Goal: Transaction & Acquisition: Purchase product/service

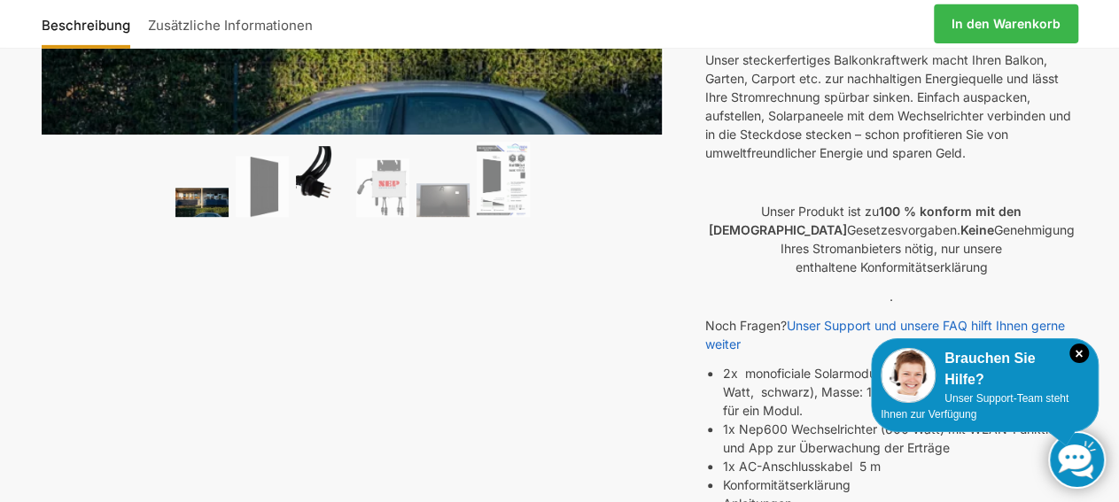
scroll to position [276, 0]
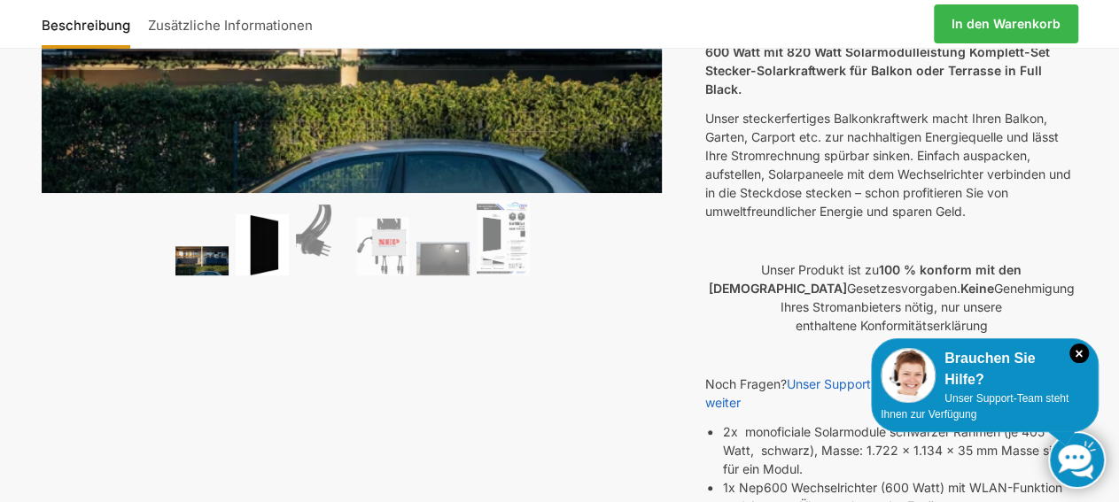
click at [262, 260] on img at bounding box center [262, 244] width 53 height 61
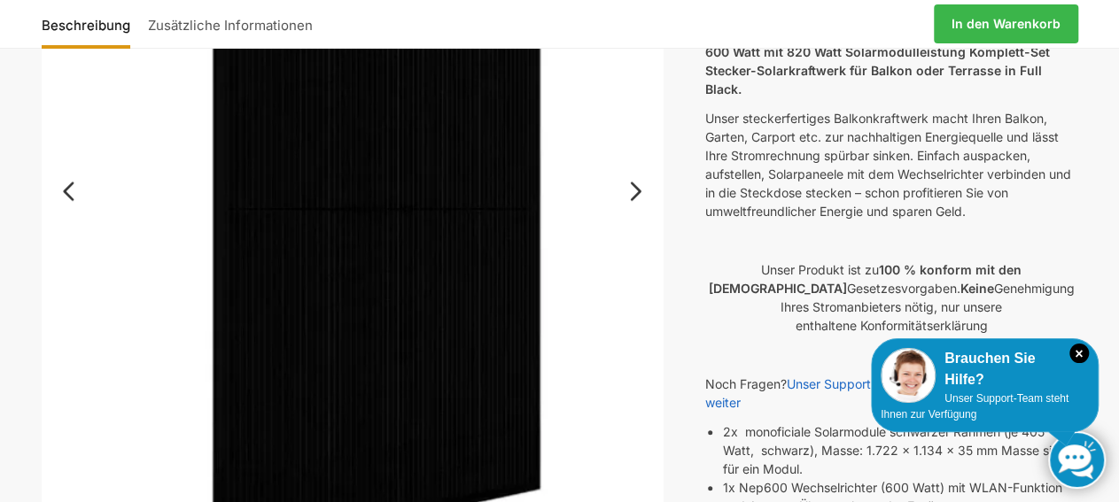
click at [637, 194] on link "Next" at bounding box center [632, 200] width 59 height 18
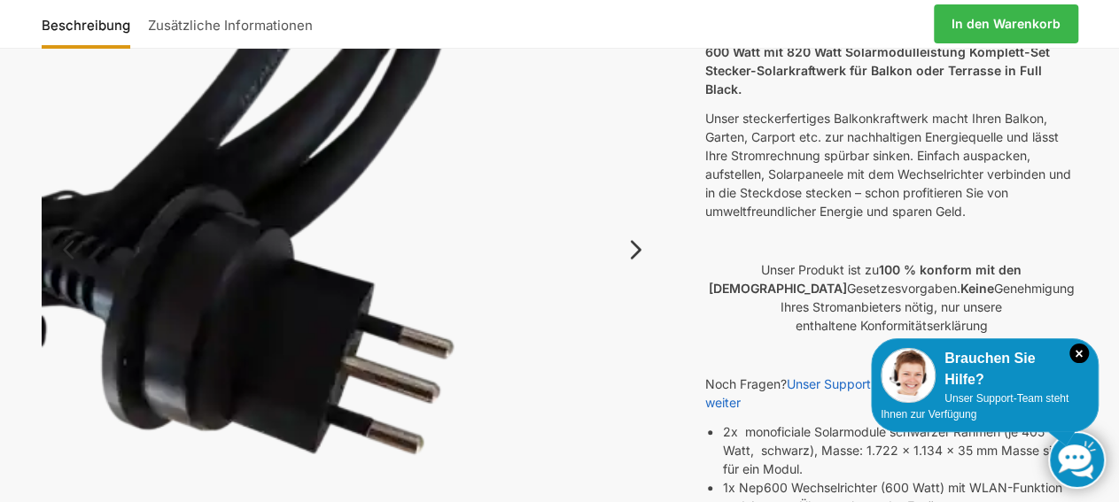
click at [637, 194] on img at bounding box center [353, 264] width 622 height 828
click at [645, 250] on link "Next" at bounding box center [632, 259] width 59 height 18
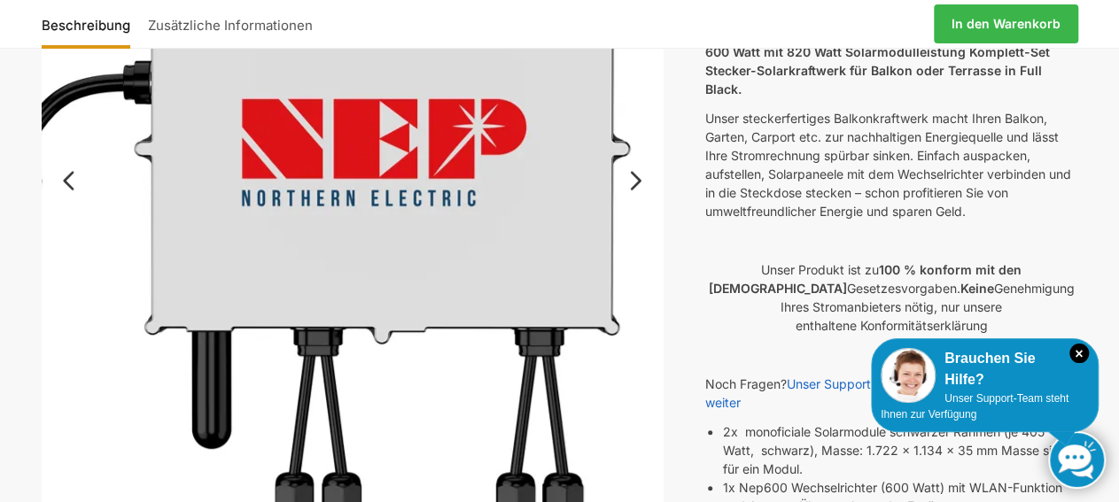
click at [650, 179] on img at bounding box center [297, 198] width 737 height 817
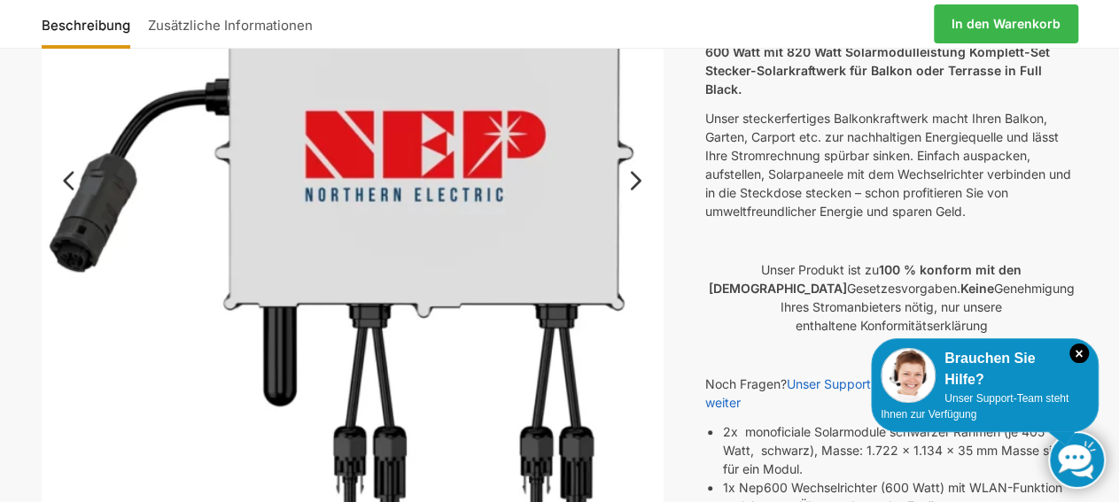
click at [644, 181] on link "Next" at bounding box center [632, 190] width 59 height 18
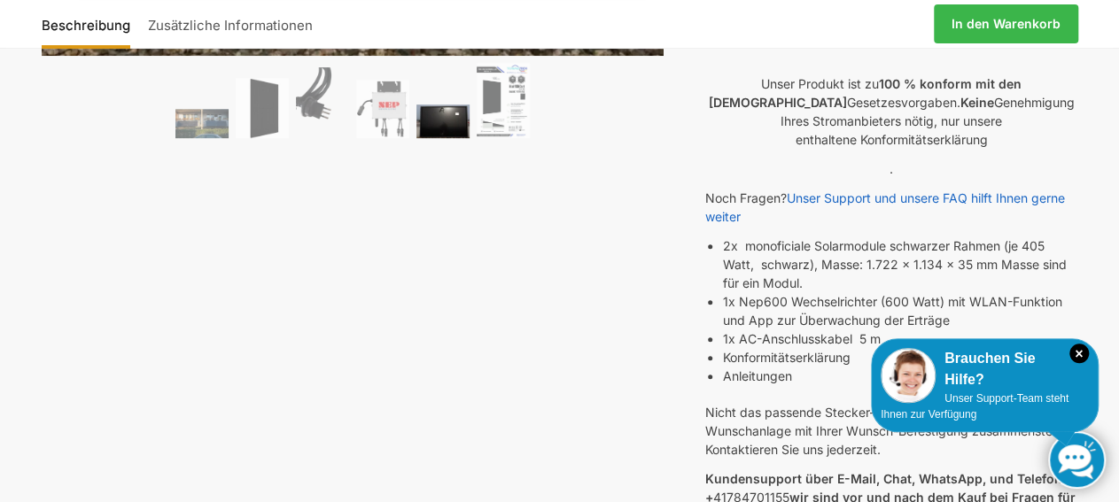
scroll to position [461, 0]
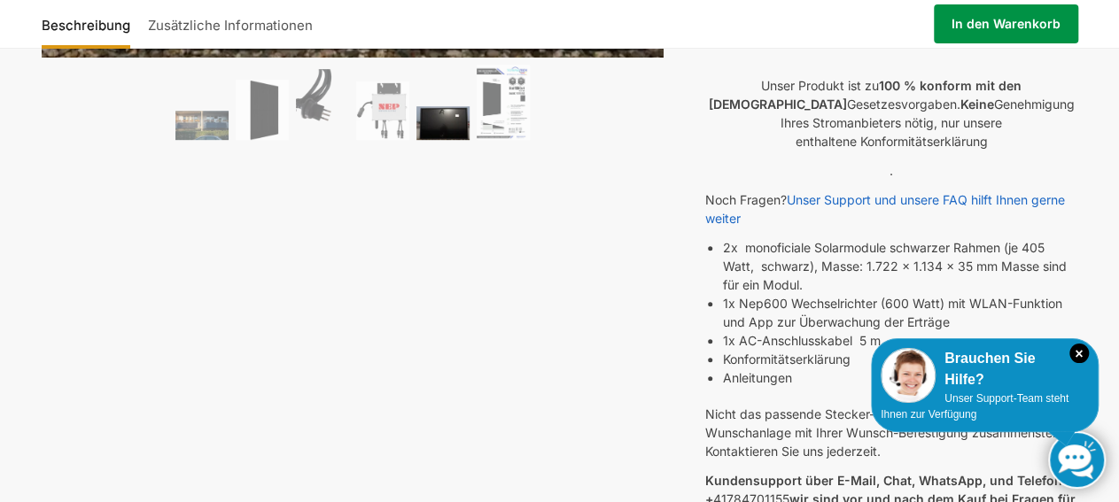
click at [1007, 27] on link "In den Warenkorb" at bounding box center [1006, 23] width 144 height 39
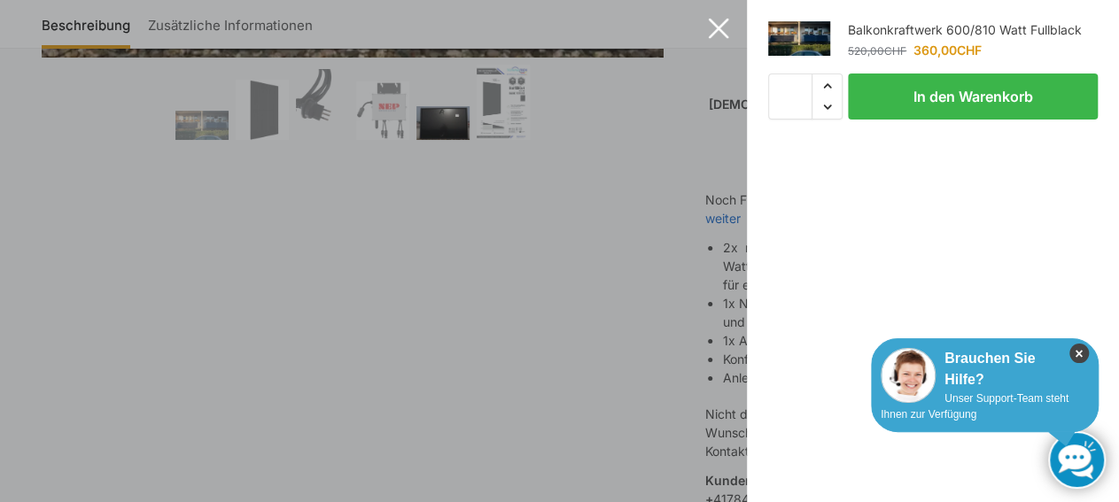
click at [1080, 355] on icon "×" at bounding box center [1078, 353] width 19 height 19
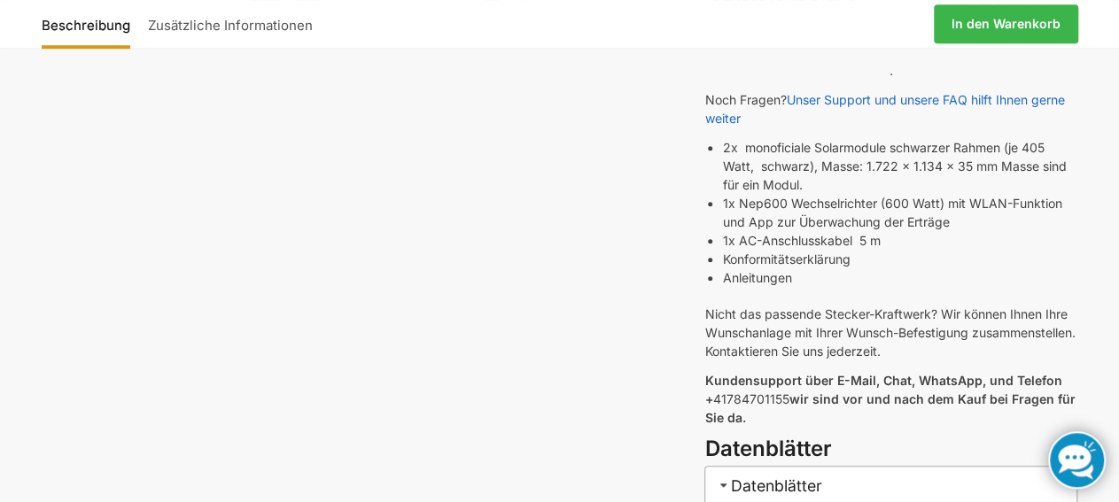
scroll to position [737, 0]
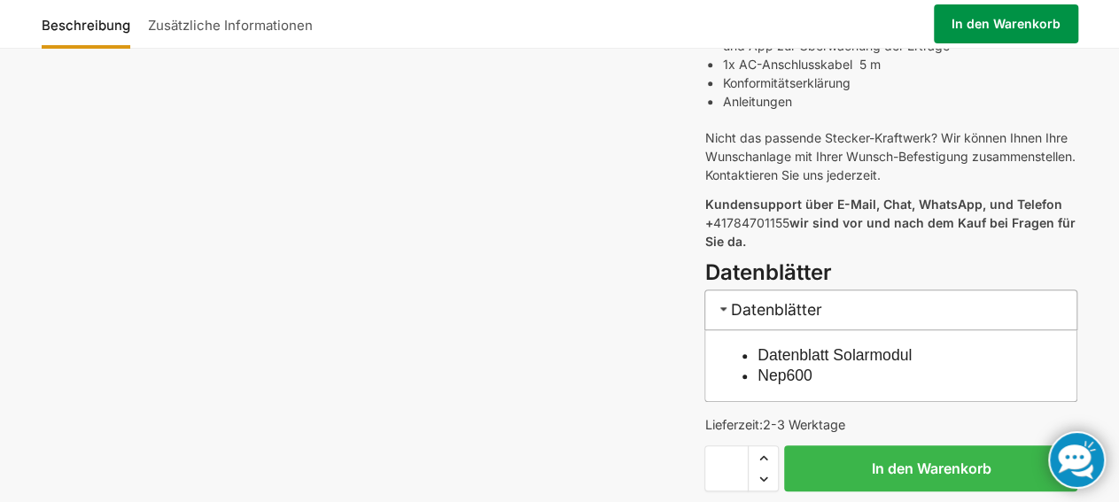
click at [976, 27] on link "In den Warenkorb" at bounding box center [1006, 23] width 144 height 39
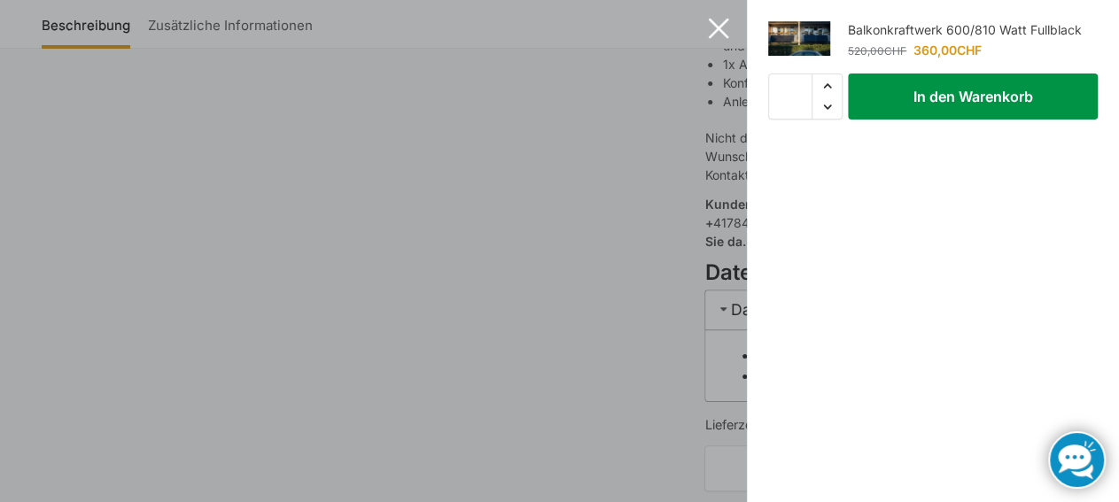
click at [960, 88] on button "In den Warenkorb" at bounding box center [973, 97] width 250 height 46
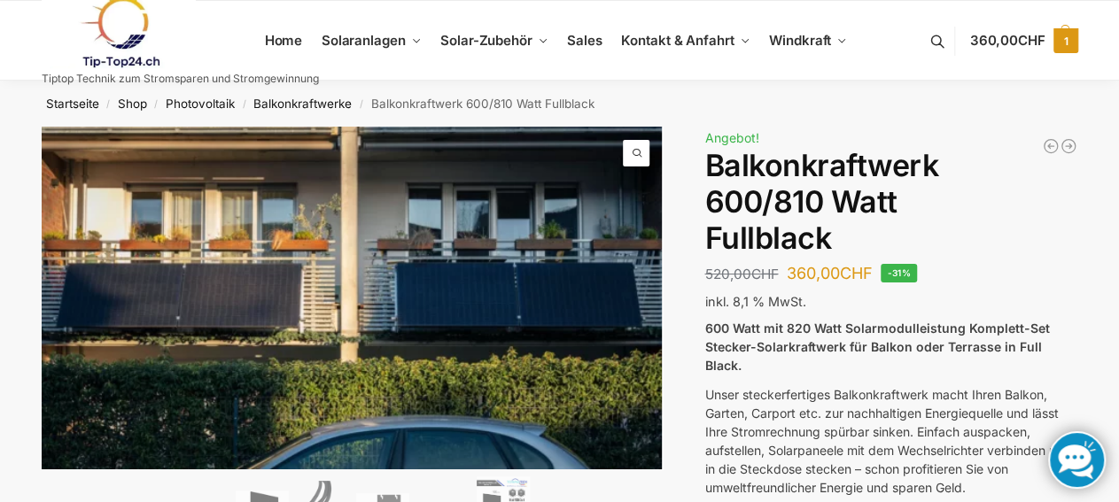
click at [1014, 40] on span "360,00 CHF" at bounding box center [1006, 40] width 75 height 17
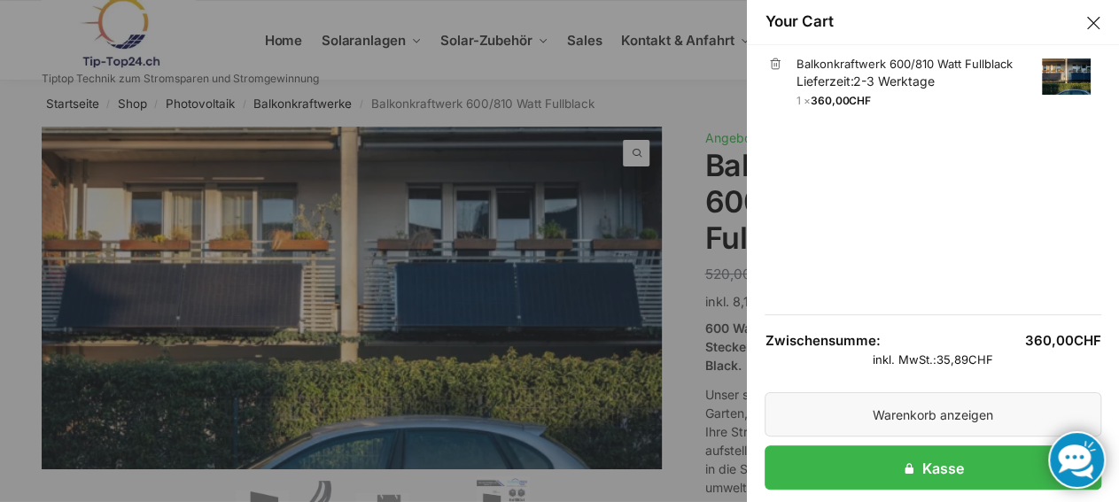
click at [954, 422] on link "Warenkorb anzeigen" at bounding box center [933, 415] width 337 height 44
